Goal: Task Accomplishment & Management: Use online tool/utility

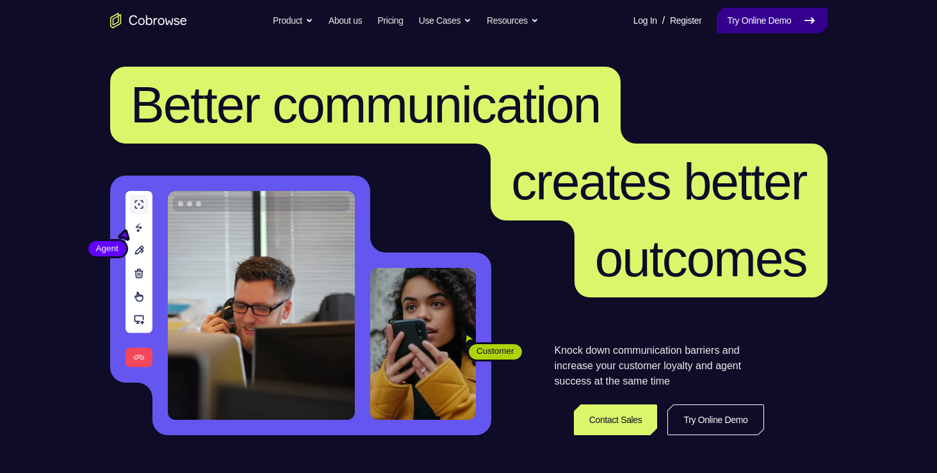
click at [786, 17] on link "Try Online Demo" at bounding box center [772, 21] width 110 height 26
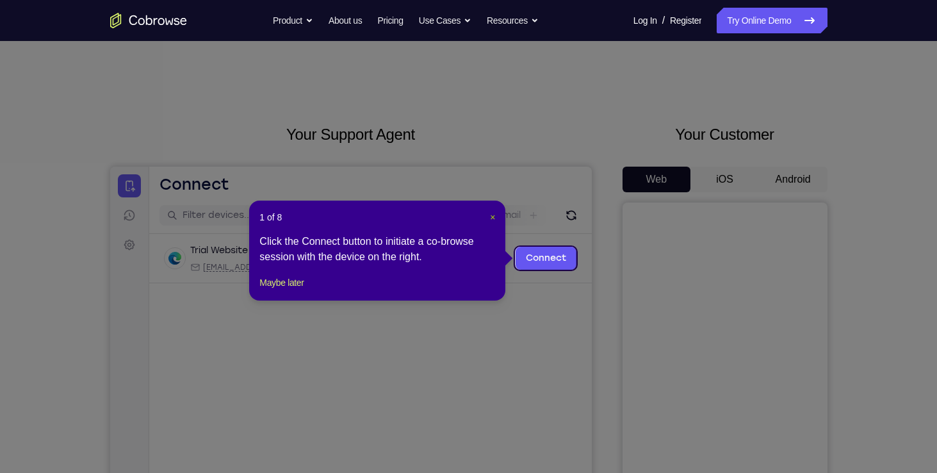
click at [491, 222] on span "×" at bounding box center [492, 217] width 5 height 10
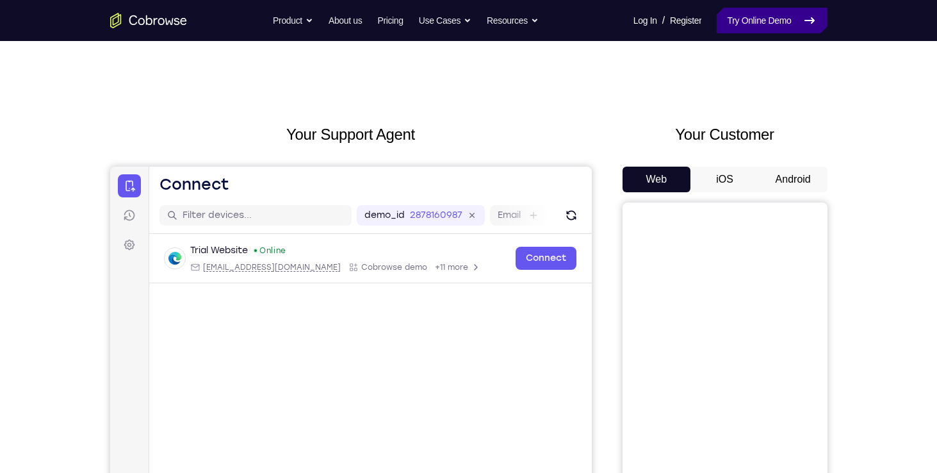
click at [743, 23] on link "Try Online Demo" at bounding box center [772, 21] width 110 height 26
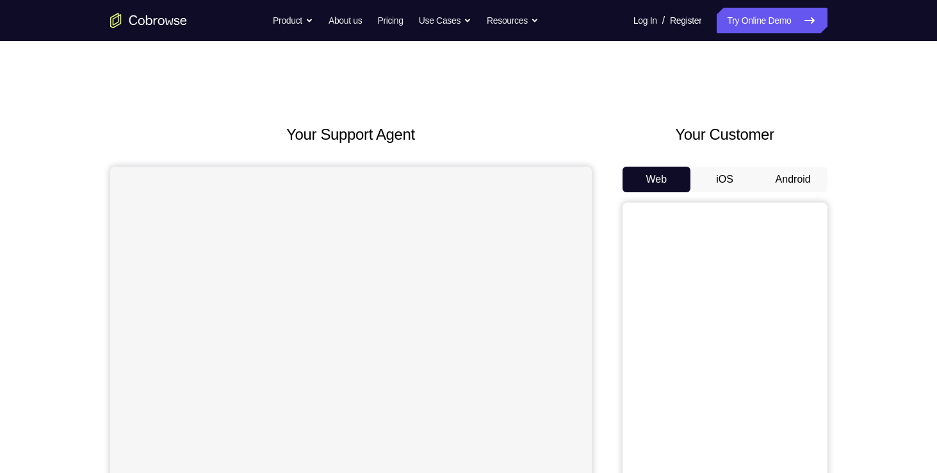
click at [721, 167] on button "iOS" at bounding box center [725, 180] width 69 height 26
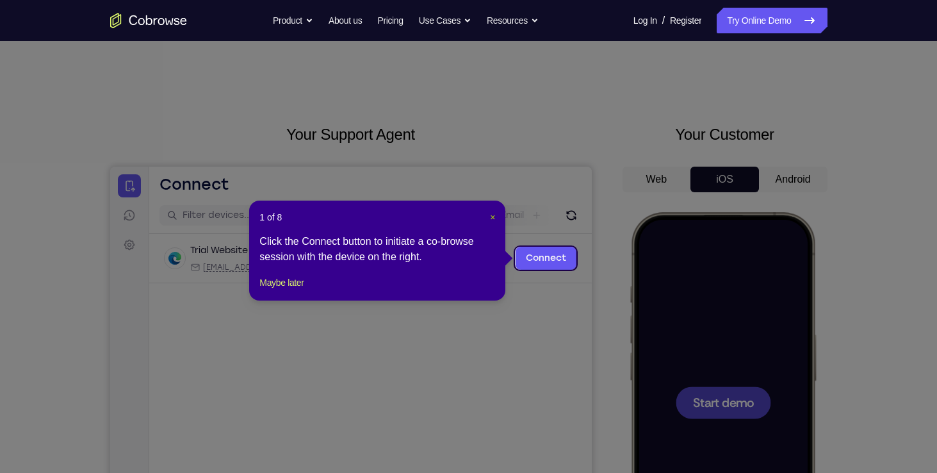
click at [495, 218] on span "×" at bounding box center [492, 217] width 5 height 10
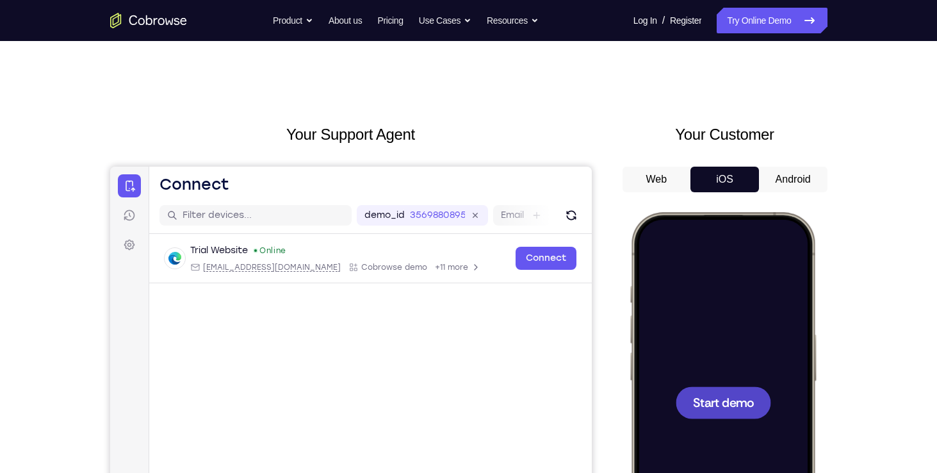
click at [720, 340] on div at bounding box center [722, 402] width 168 height 366
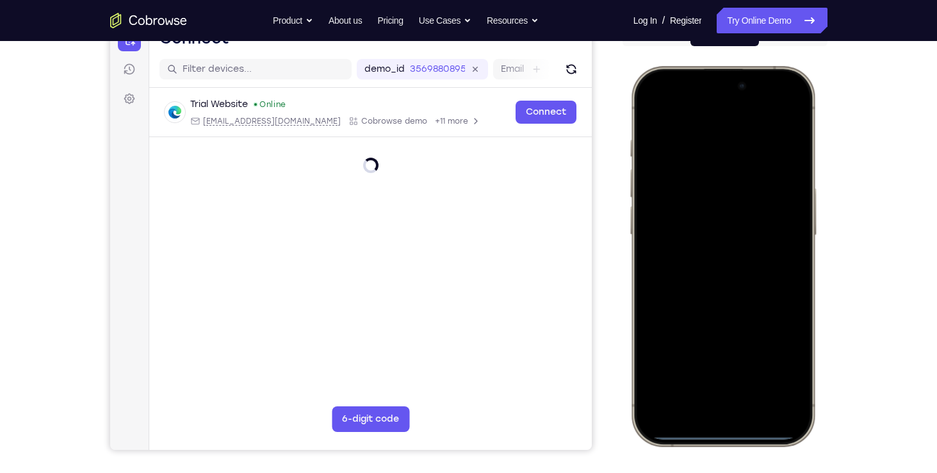
scroll to position [145, 0]
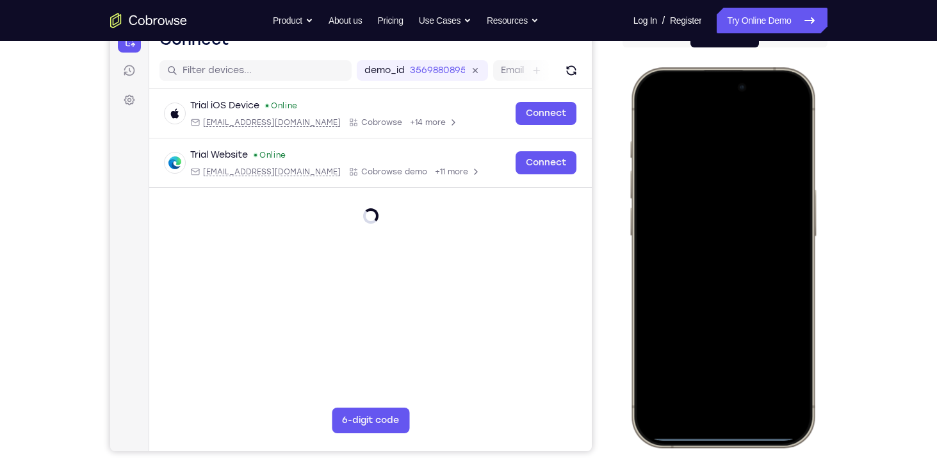
drag, startPoint x: 666, startPoint y: 84, endPoint x: 690, endPoint y: 192, distance: 110.2
click at [690, 192] on div at bounding box center [722, 257] width 168 height 366
drag, startPoint x: 668, startPoint y: 78, endPoint x: 717, endPoint y: 284, distance: 212.1
click at [717, 284] on div at bounding box center [722, 257] width 168 height 366
drag, startPoint x: 674, startPoint y: 76, endPoint x: 701, endPoint y: 372, distance: 296.6
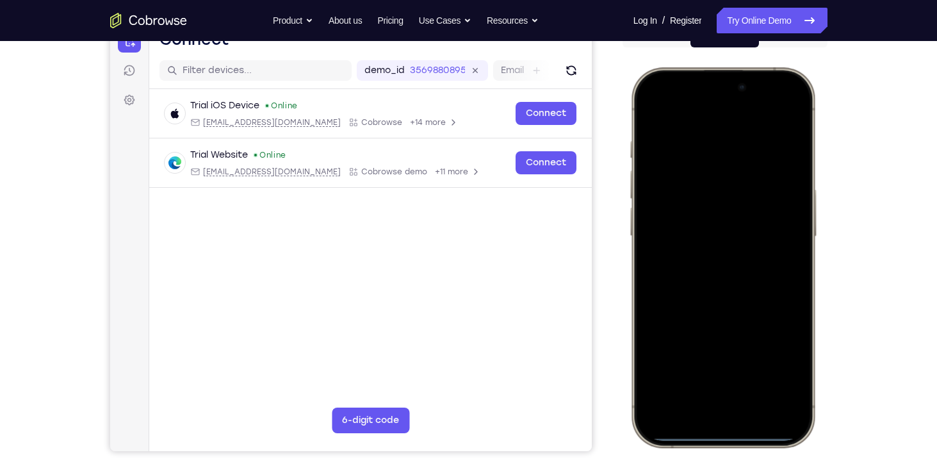
click at [701, 372] on div at bounding box center [722, 257] width 168 height 366
drag, startPoint x: 725, startPoint y: 225, endPoint x: 723, endPoint y: 385, distance: 160.2
click at [723, 385] on div at bounding box center [722, 257] width 168 height 366
drag, startPoint x: 792, startPoint y: 329, endPoint x: 795, endPoint y: 343, distance: 15.0
click at [795, 343] on div at bounding box center [722, 257] width 168 height 366
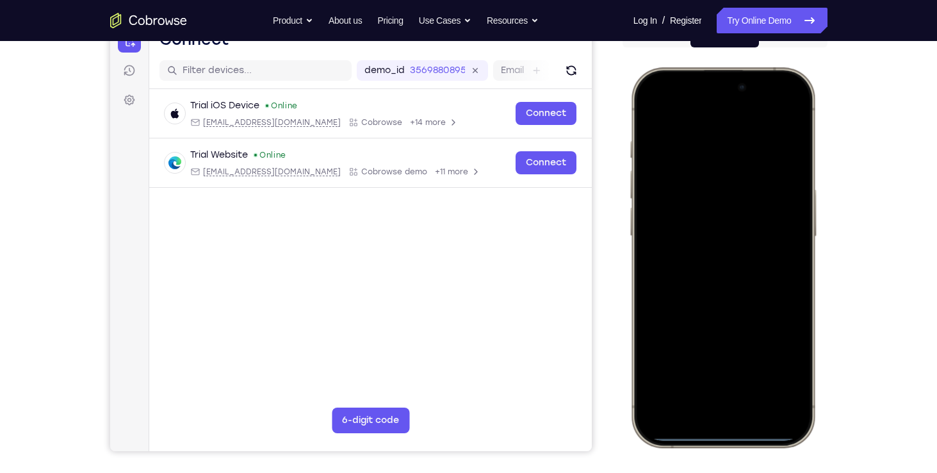
drag, startPoint x: 773, startPoint y: 258, endPoint x: 766, endPoint y: 310, distance: 53.0
click at [766, 310] on div at bounding box center [722, 257] width 168 height 366
click at [780, 107] on div at bounding box center [722, 257] width 168 height 366
click at [703, 182] on div at bounding box center [722, 257] width 168 height 366
click at [681, 386] on div at bounding box center [722, 257] width 168 height 366
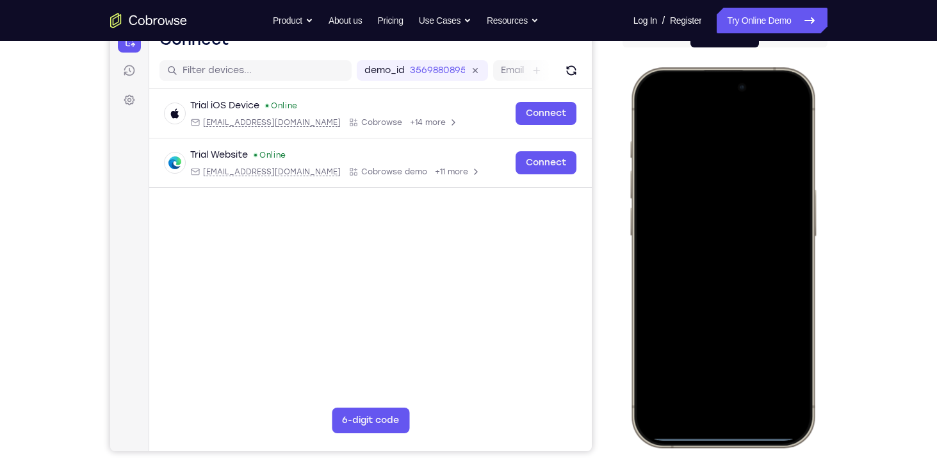
click at [682, 392] on div at bounding box center [722, 257] width 168 height 366
click at [691, 134] on div at bounding box center [722, 257] width 168 height 366
click at [707, 279] on div at bounding box center [722, 257] width 168 height 366
click at [691, 190] on div at bounding box center [722, 257] width 168 height 366
click at [684, 233] on div at bounding box center [722, 257] width 168 height 366
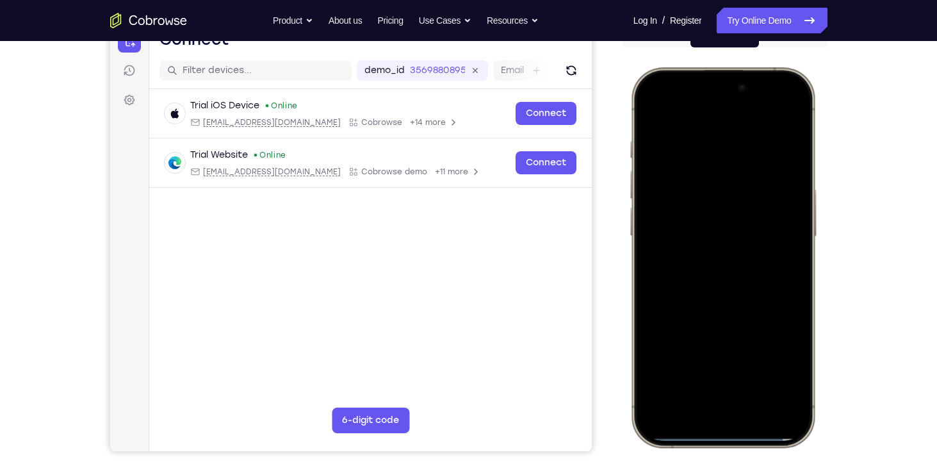
click at [684, 238] on div at bounding box center [722, 257] width 168 height 366
click at [701, 270] on div at bounding box center [722, 257] width 168 height 366
drag, startPoint x: 709, startPoint y: 158, endPoint x: 730, endPoint y: 240, distance: 84.7
click at [730, 240] on div at bounding box center [722, 257] width 168 height 366
click at [725, 322] on div at bounding box center [722, 257] width 168 height 366
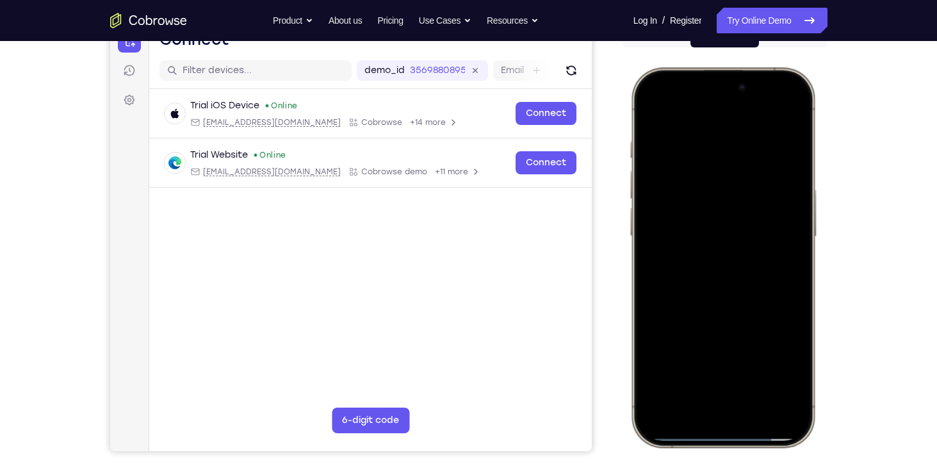
click at [700, 154] on div at bounding box center [722, 257] width 168 height 366
click at [780, 117] on div at bounding box center [722, 257] width 168 height 366
click at [756, 158] on div at bounding box center [722, 257] width 168 height 366
click at [779, 113] on div at bounding box center [722, 257] width 168 height 366
click at [753, 372] on div at bounding box center [722, 257] width 168 height 366
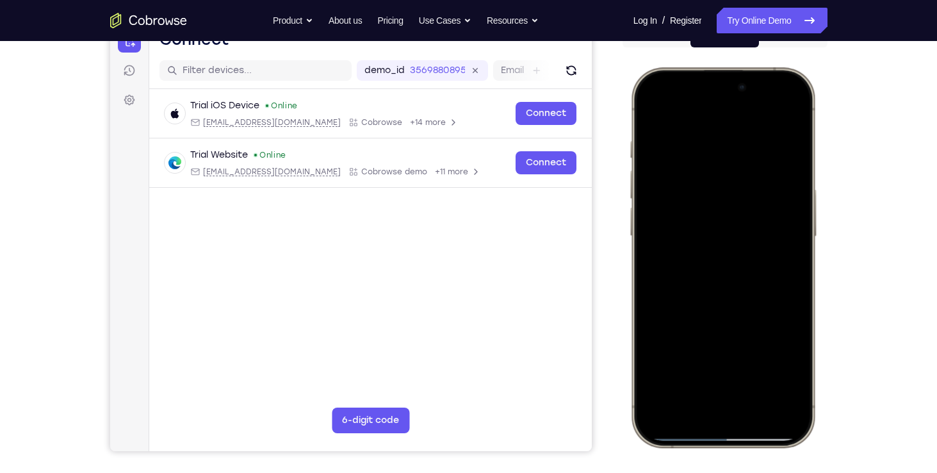
click at [709, 242] on div at bounding box center [722, 257] width 168 height 366
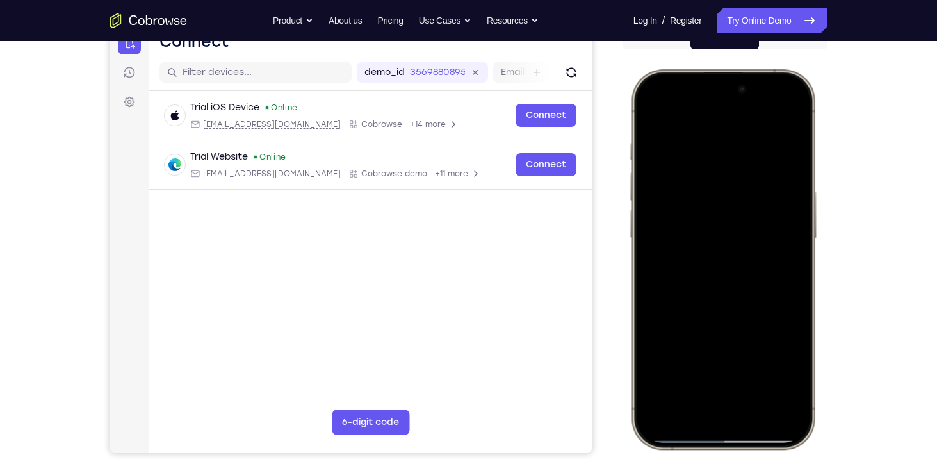
scroll to position [141, 0]
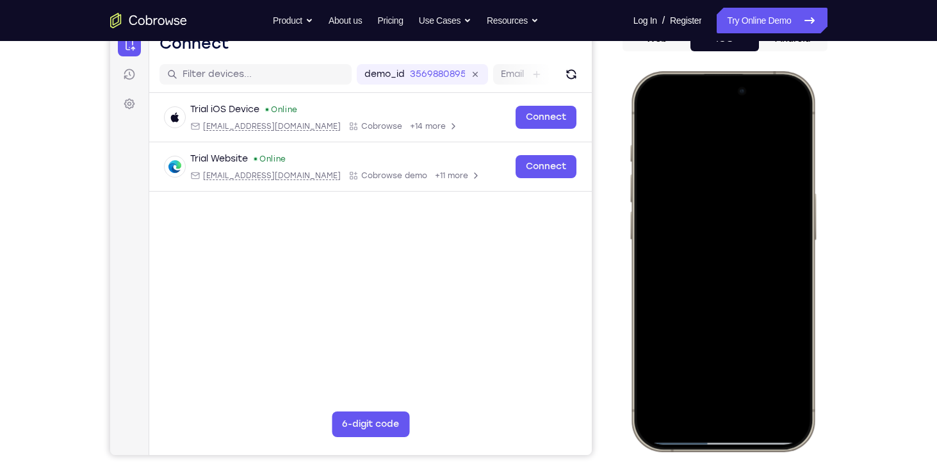
click at [726, 371] on div at bounding box center [722, 261] width 168 height 366
click at [649, 119] on div at bounding box center [722, 261] width 168 height 366
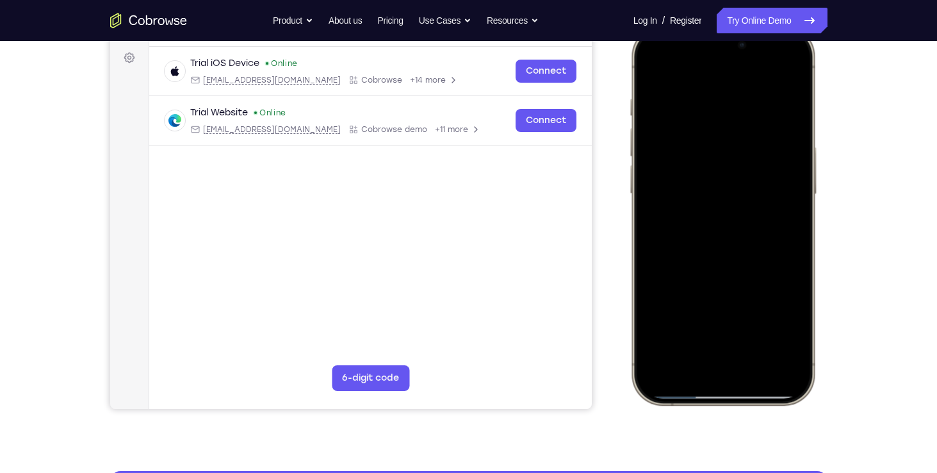
scroll to position [188, 0]
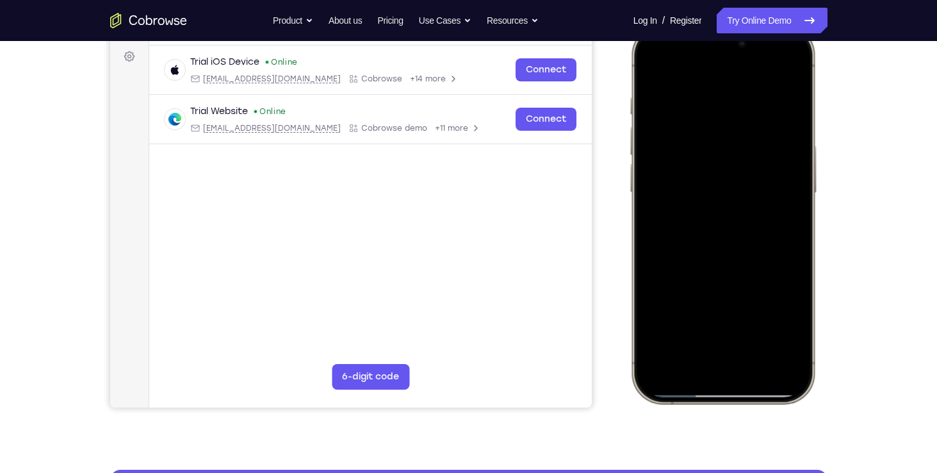
click at [757, 329] on div at bounding box center [722, 214] width 168 height 366
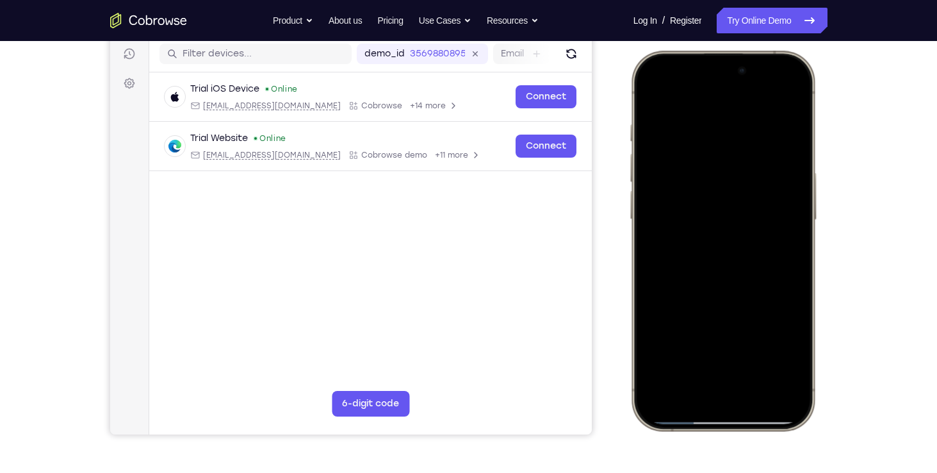
click at [652, 94] on div at bounding box center [722, 241] width 168 height 366
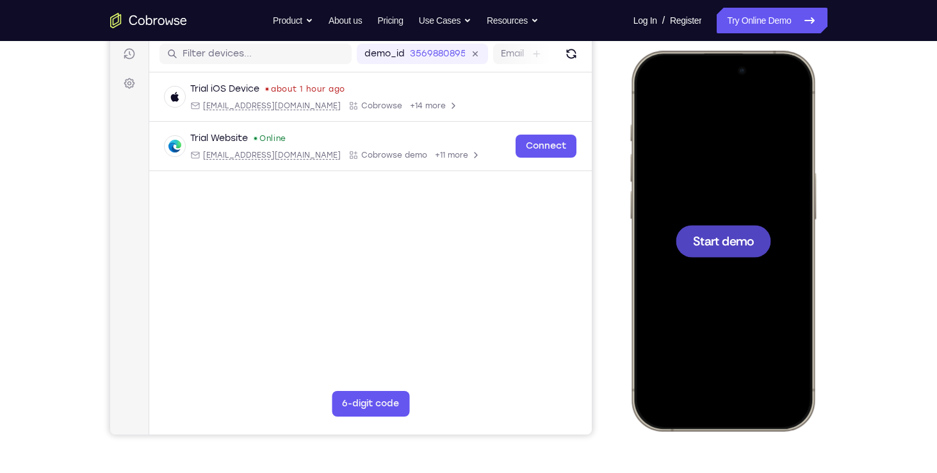
click at [792, 245] on div at bounding box center [722, 241] width 168 height 366
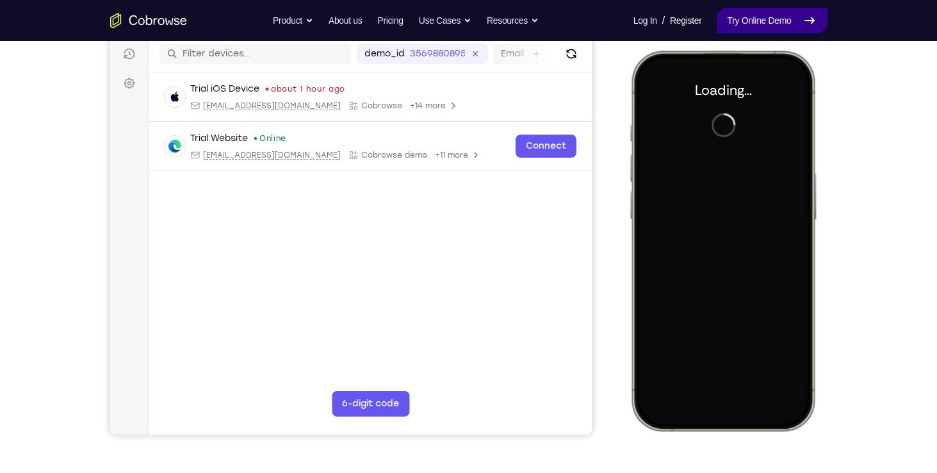
click at [720, 13] on link "Try Online Demo" at bounding box center [772, 21] width 110 height 26
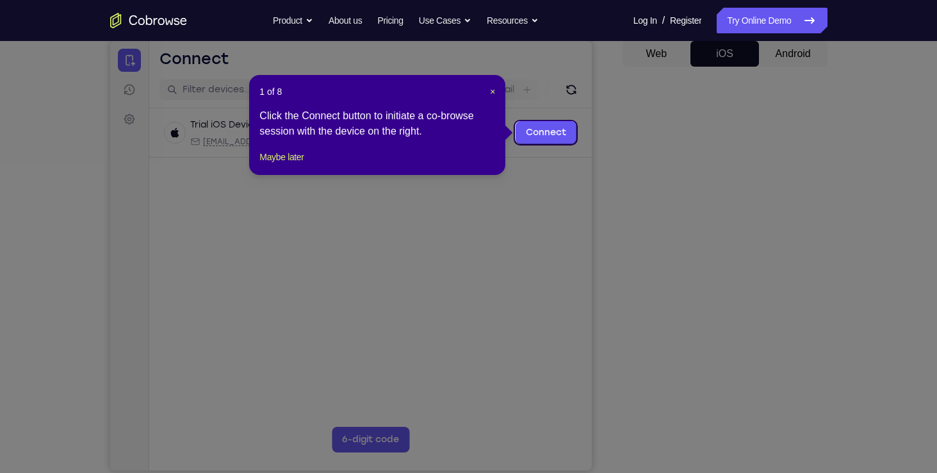
click at [668, 243] on icon at bounding box center [473, 236] width 947 height 473
click at [490, 88] on span "×" at bounding box center [492, 91] width 5 height 10
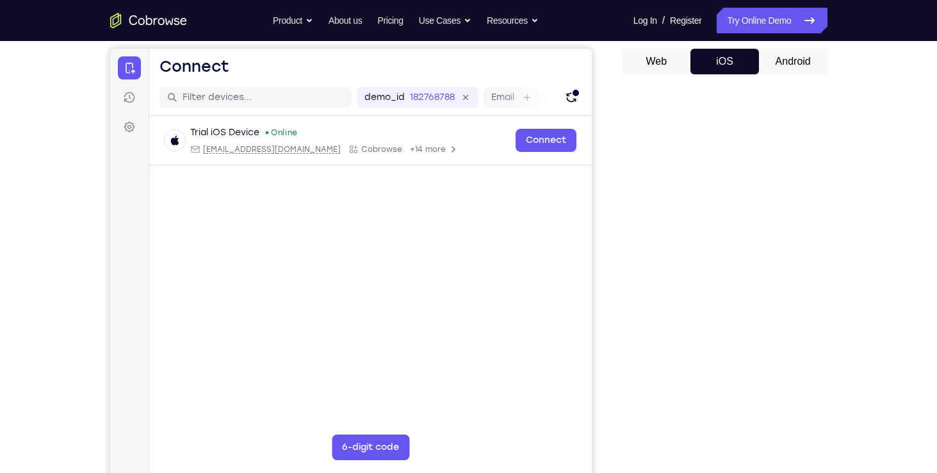
scroll to position [118, 0]
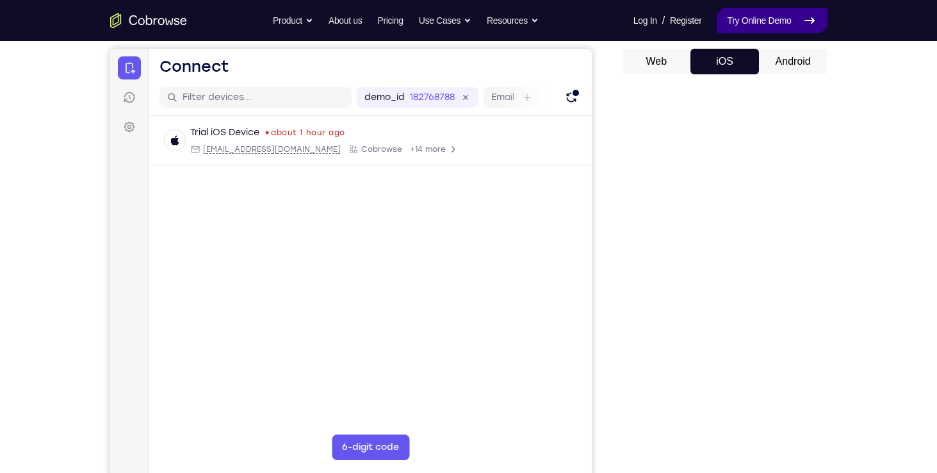
click at [767, 32] on link "Try Online Demo" at bounding box center [772, 21] width 110 height 26
click at [747, 4] on nav "Go back Powerful, Flexible and Trustworthy. Avoid all extra friction for both A…" at bounding box center [468, 20] width 937 height 41
click at [748, 19] on link "Try Online Demo" at bounding box center [772, 21] width 110 height 26
